Goal: Find specific page/section

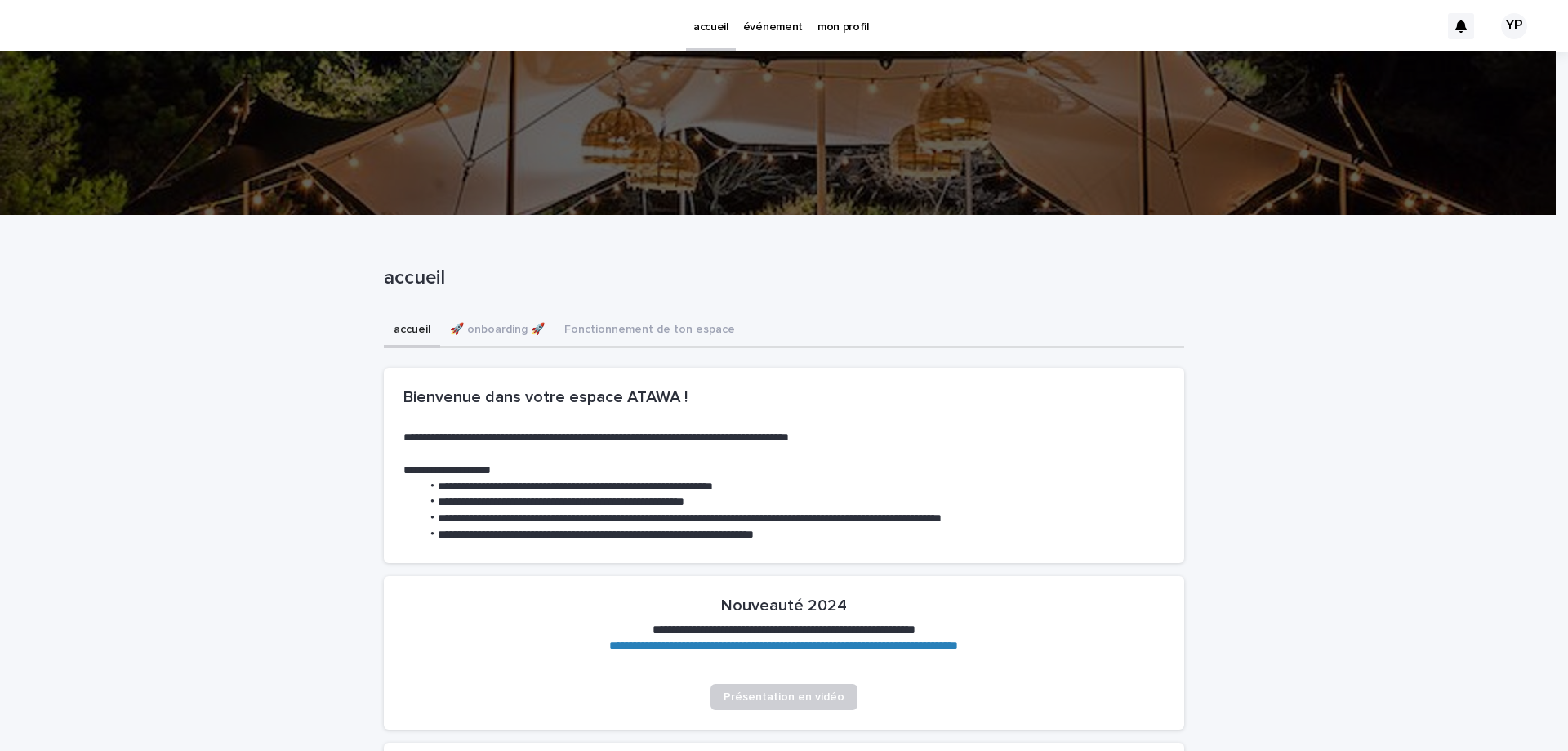
click at [846, 18] on p "mon profil" at bounding box center [843, 17] width 52 height 34
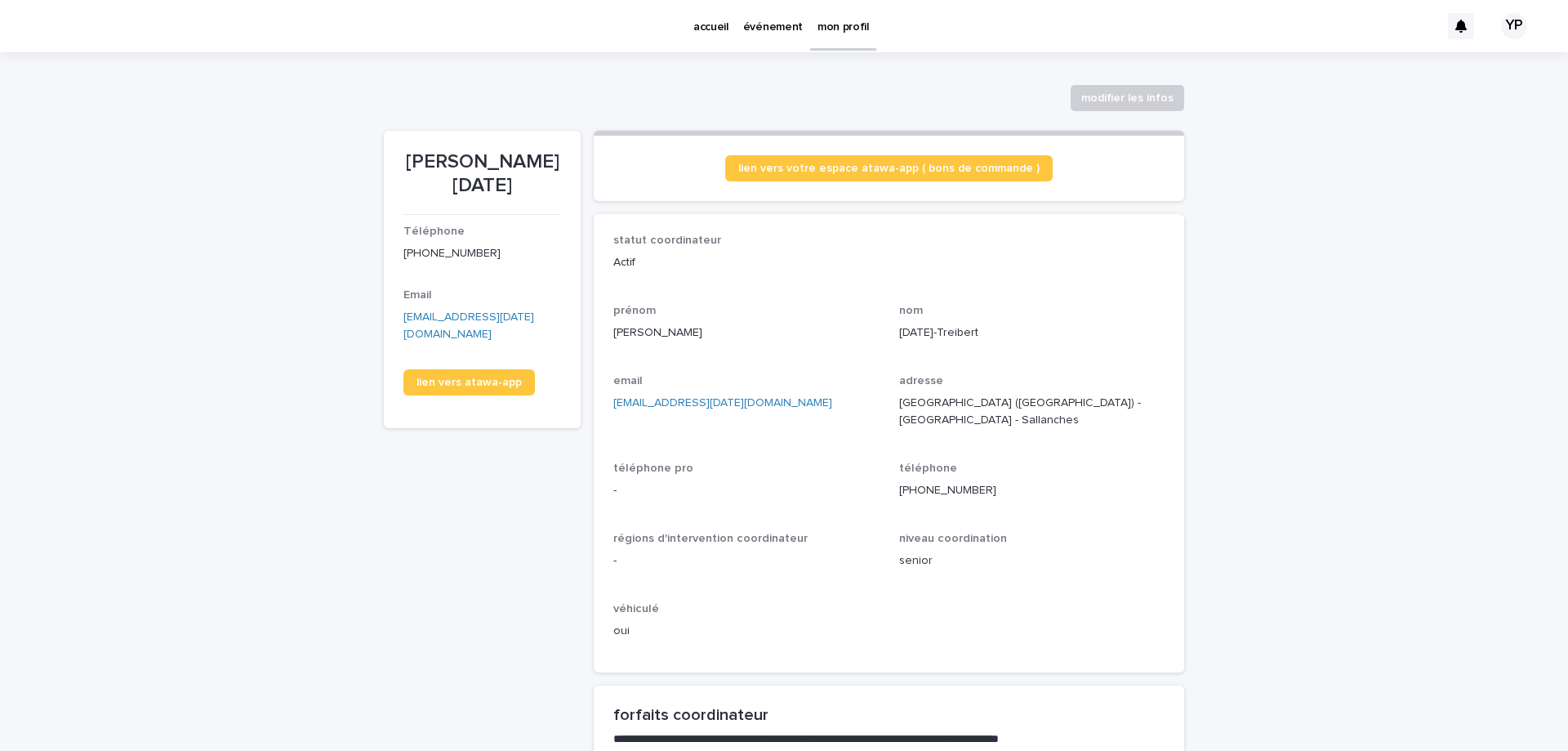
click at [779, 16] on p "événement" at bounding box center [773, 17] width 60 height 34
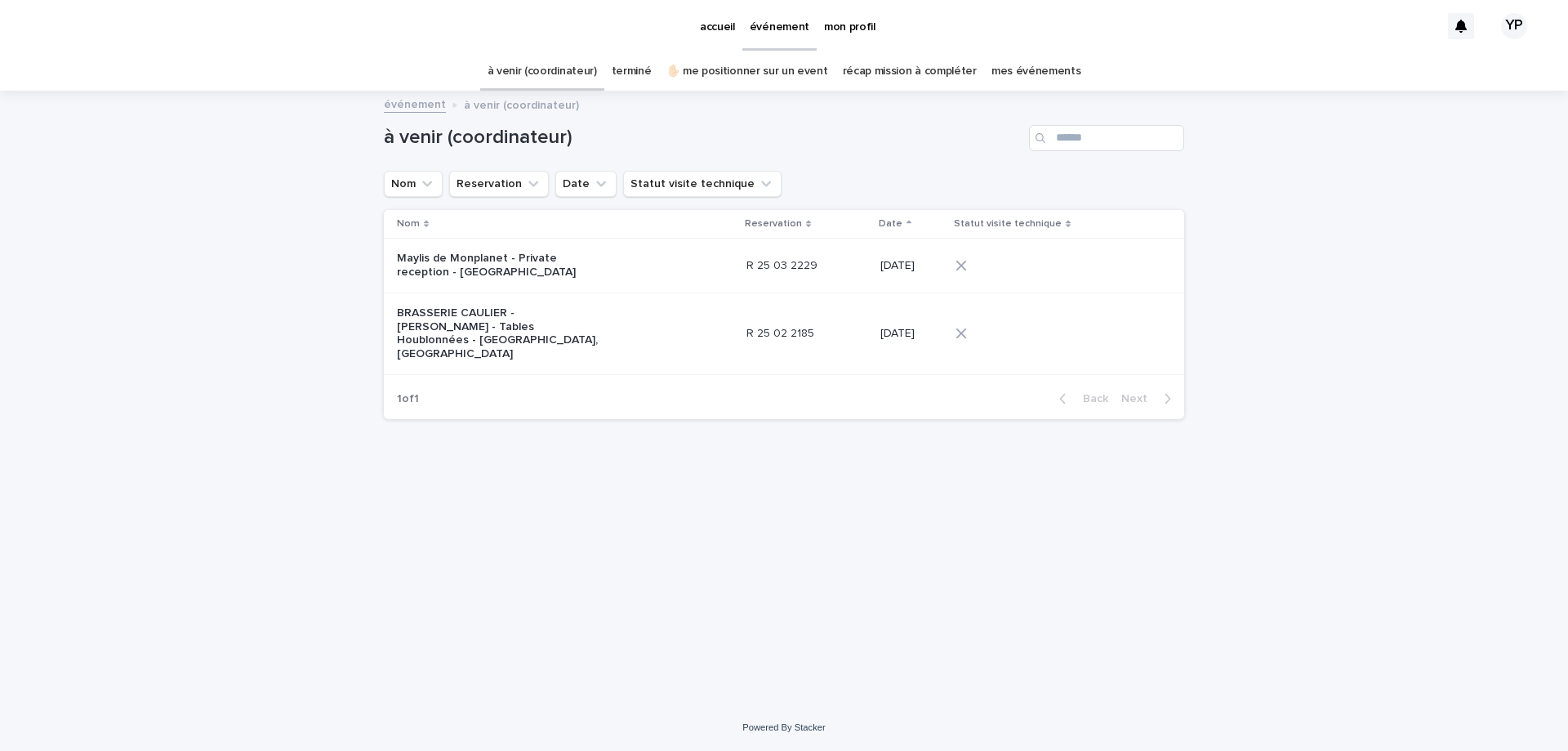
click at [644, 61] on link "terminé" at bounding box center [631, 71] width 40 height 38
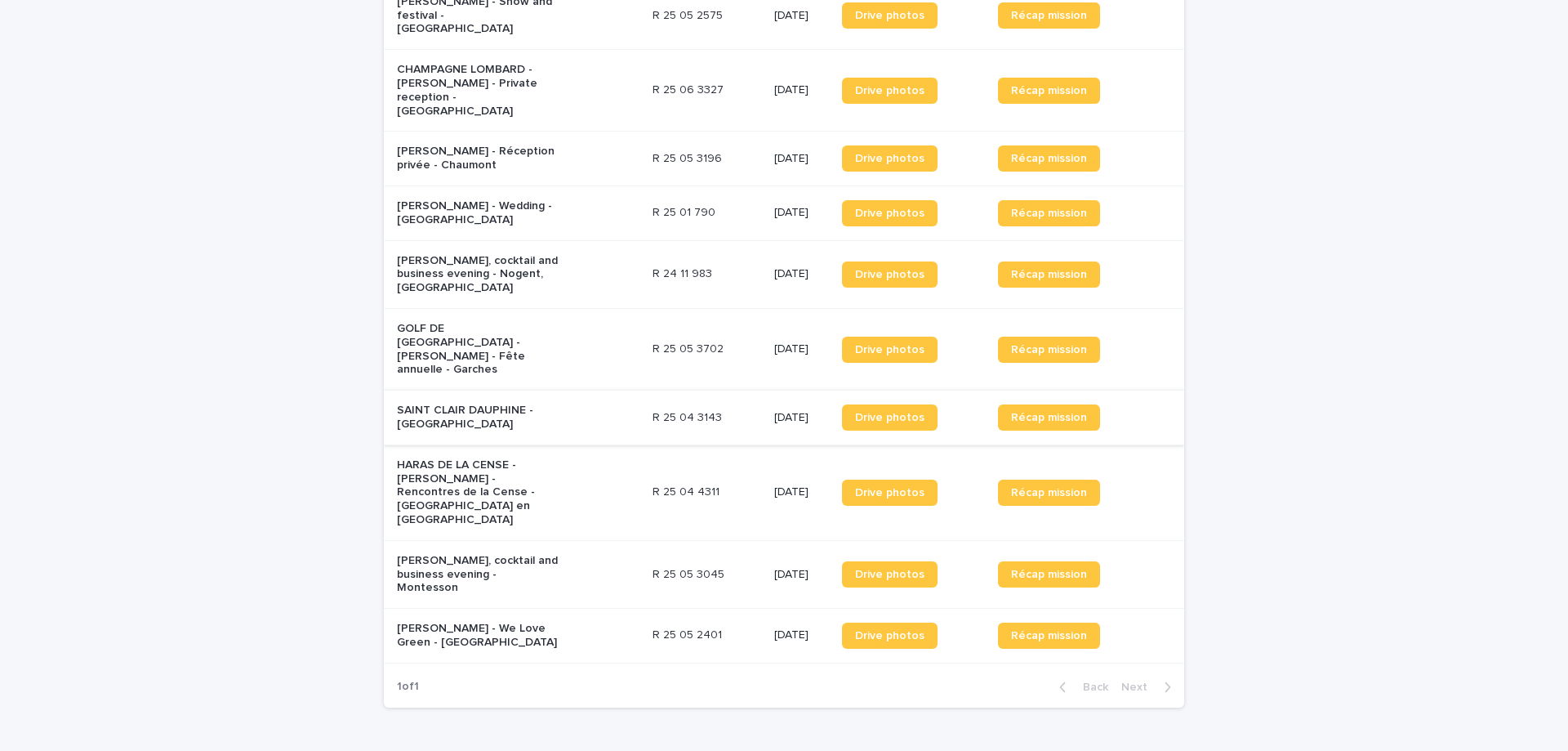
scroll to position [490, 0]
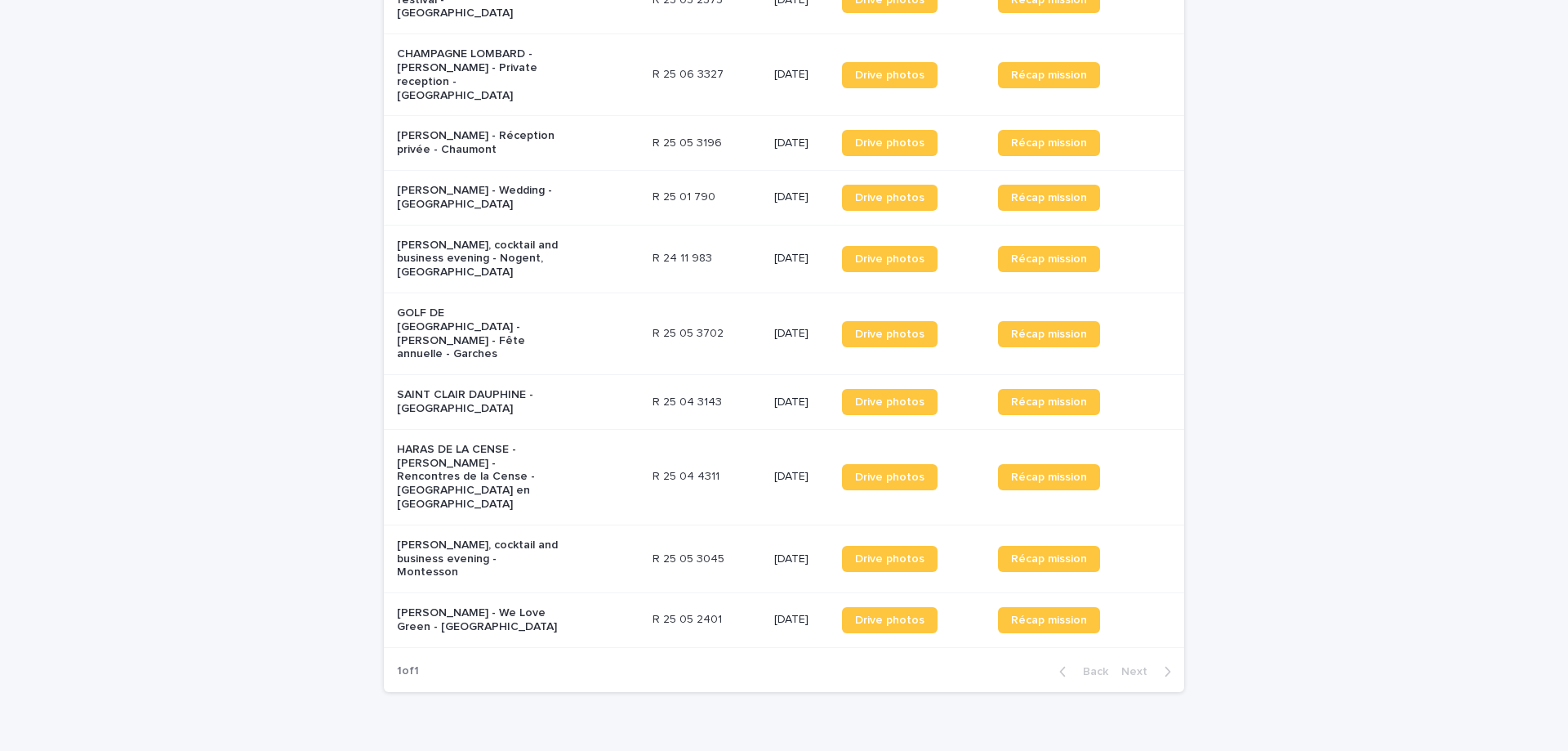
click at [597, 179] on div "[PERSON_NAME] - Wedding - [GEOGRAPHIC_DATA]" at bounding box center [517, 197] width 242 height 41
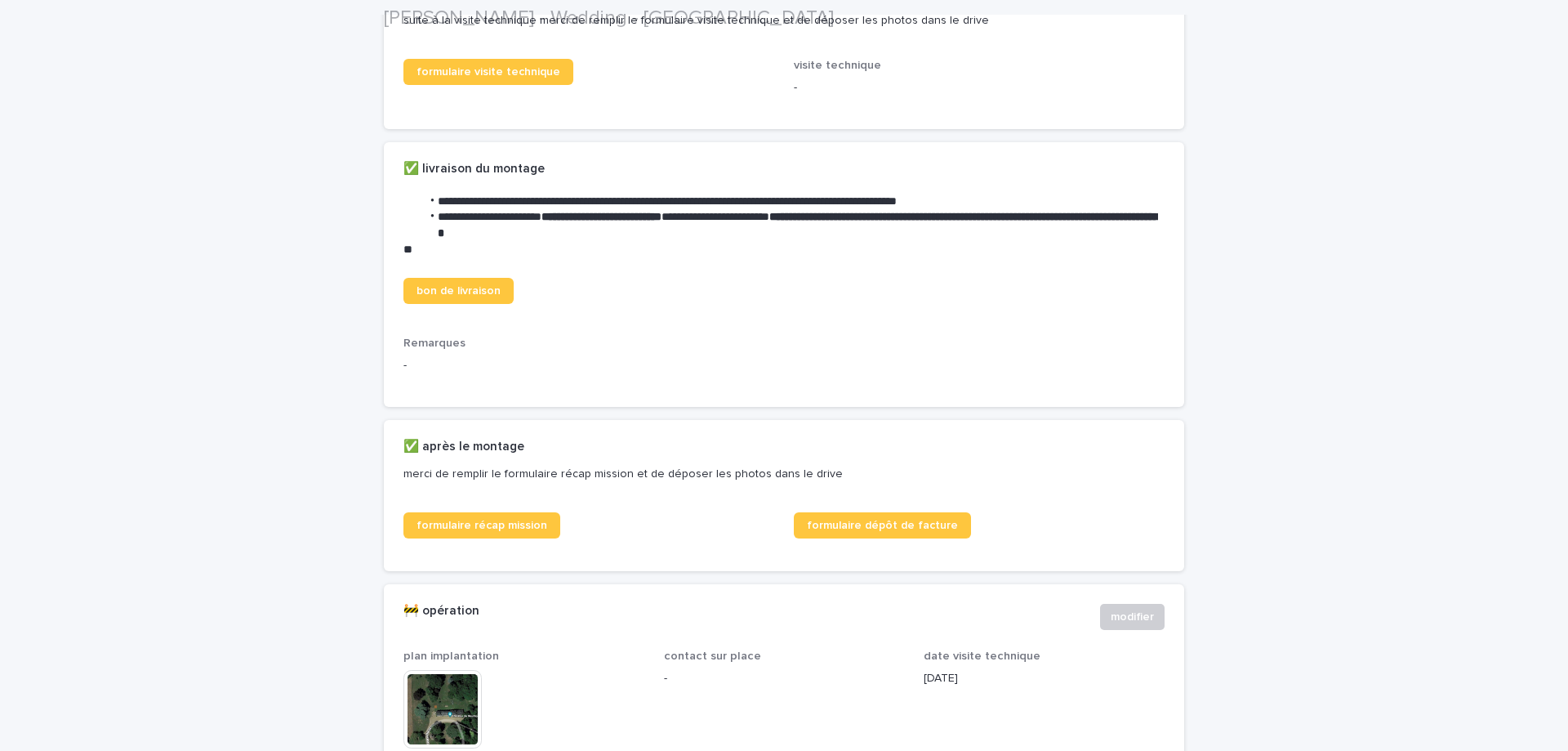
scroll to position [490, 0]
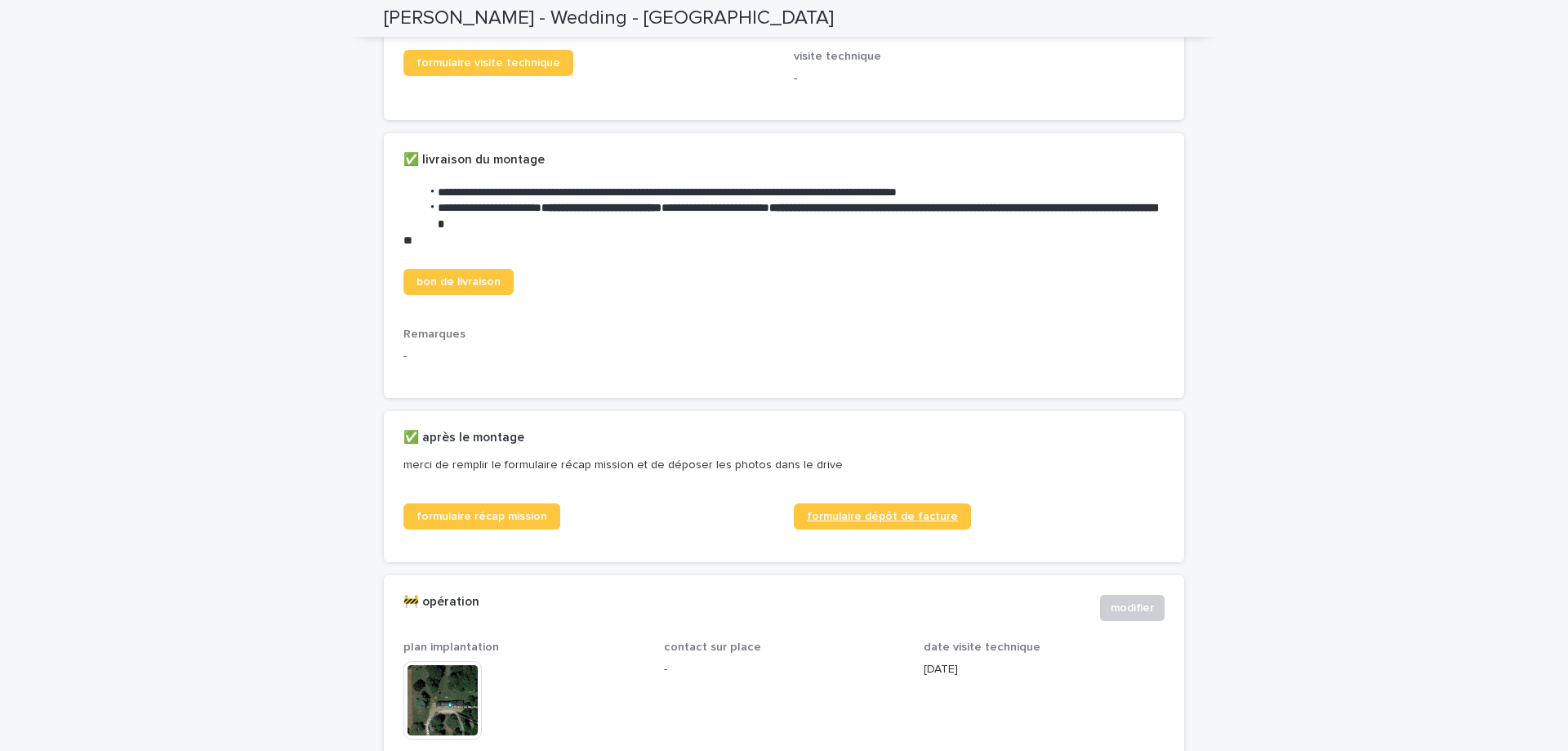
click at [859, 522] on span "formulaire dépôt de facture" at bounding box center [882, 516] width 152 height 11
